Goal: Communication & Community: Answer question/provide support

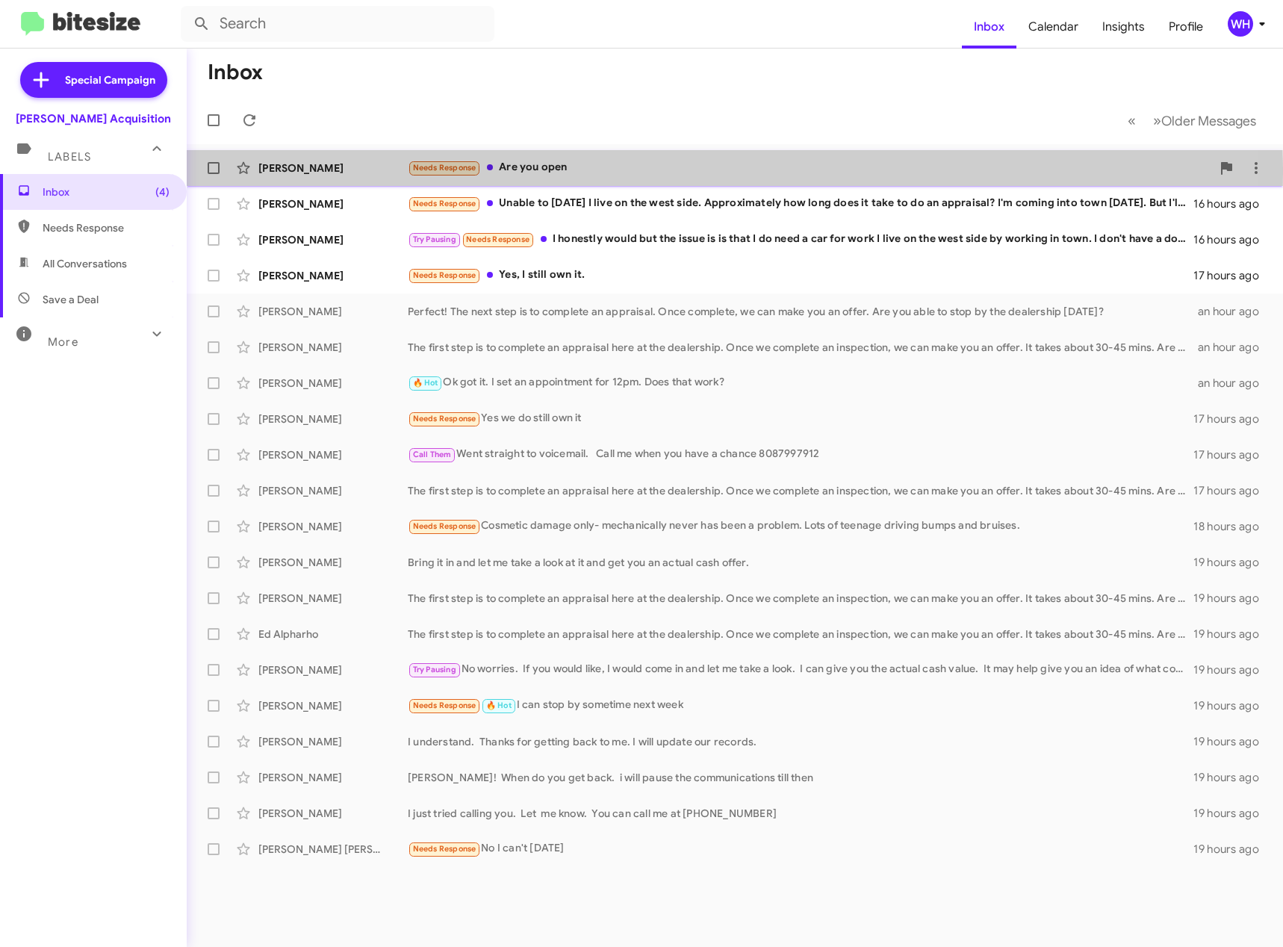
click at [322, 173] on div "[PERSON_NAME]" at bounding box center [332, 168] width 149 height 15
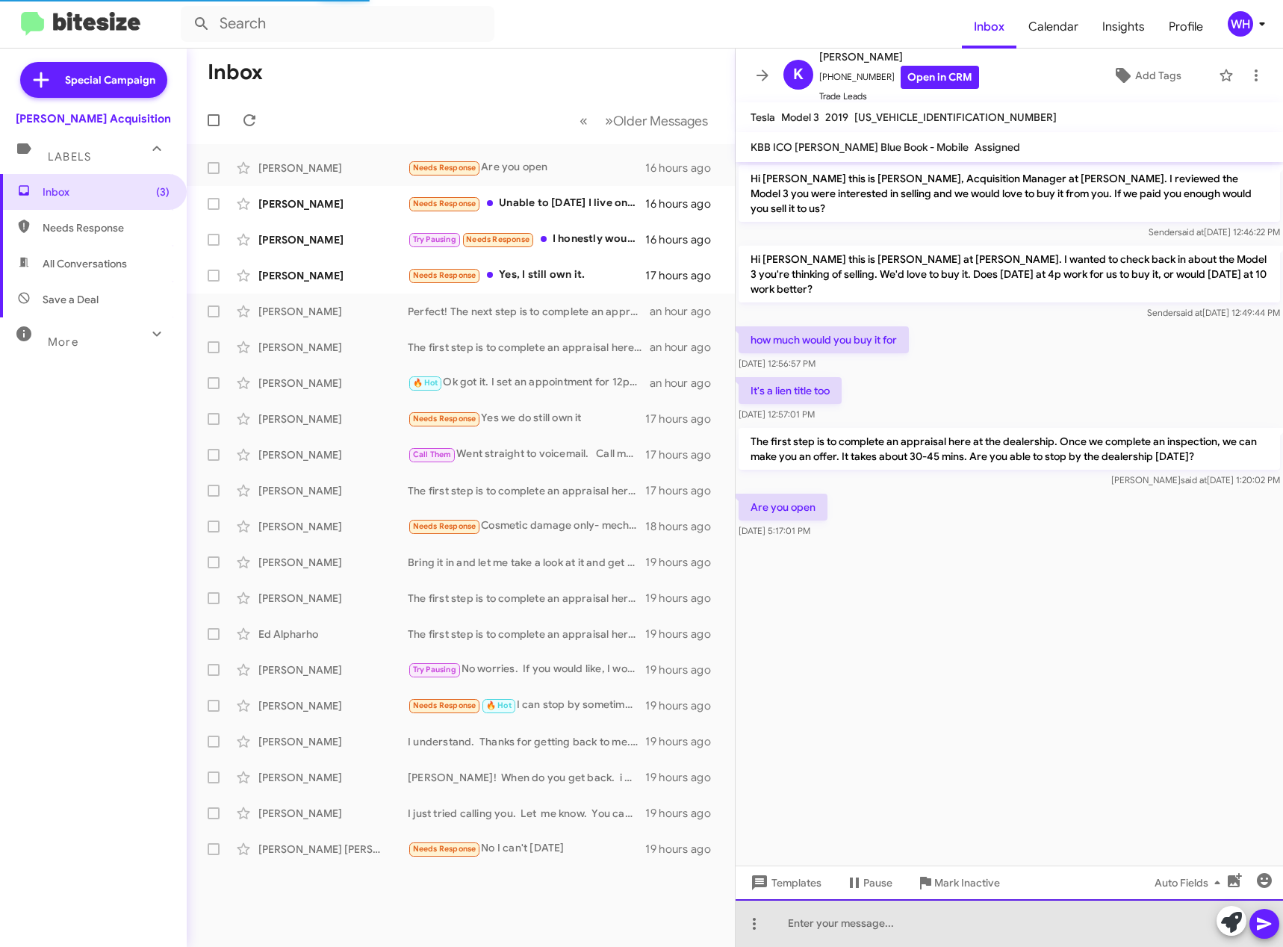
click at [839, 925] on div at bounding box center [1009, 923] width 547 height 48
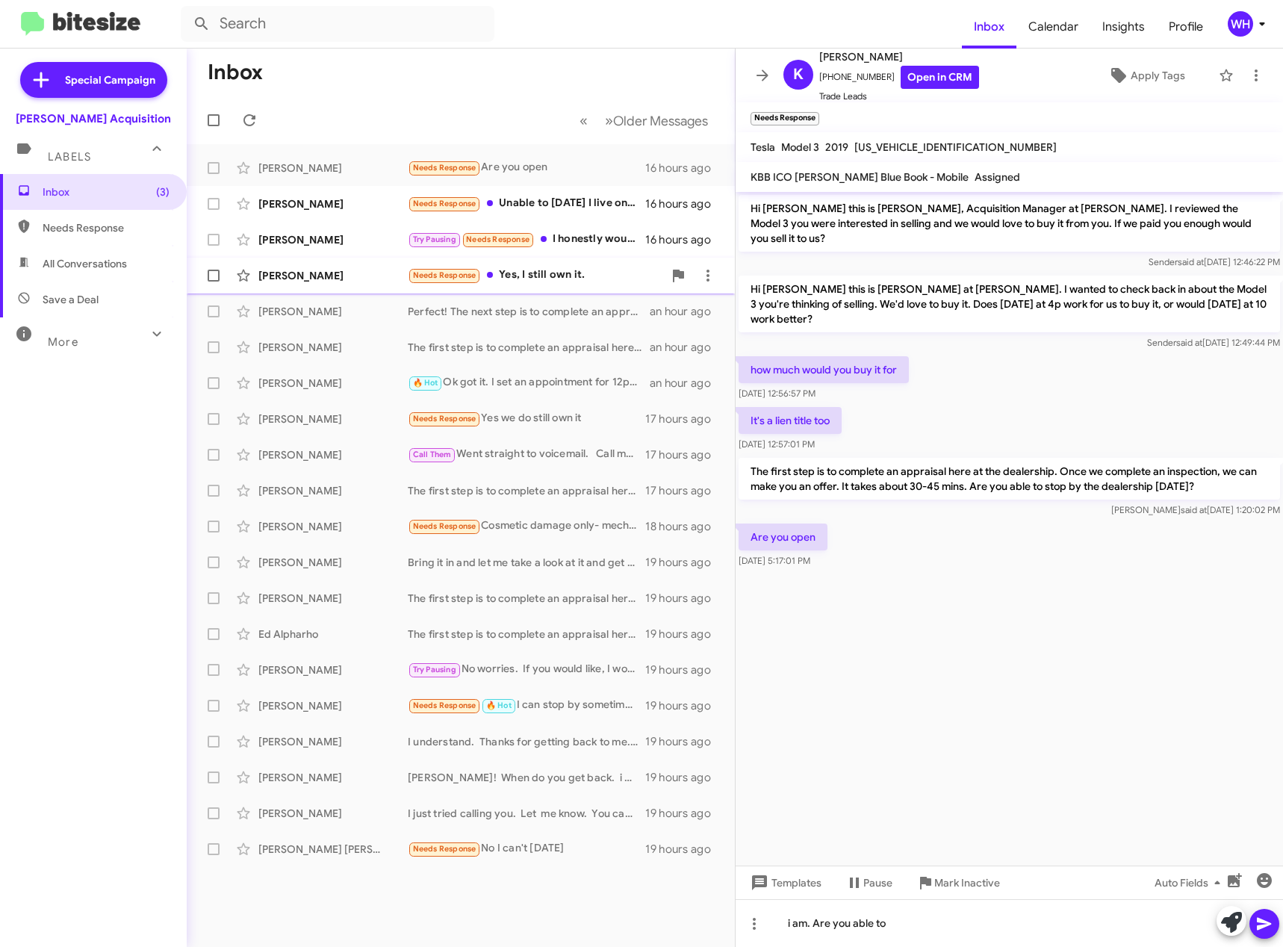
click at [305, 278] on div "[PERSON_NAME]" at bounding box center [332, 275] width 149 height 15
click at [984, 636] on cdk-virtual-scroll-viewport "Hi [PERSON_NAME] this is [PERSON_NAME], Acquisition Manager at [PERSON_NAME]. I…" at bounding box center [1009, 529] width 547 height 674
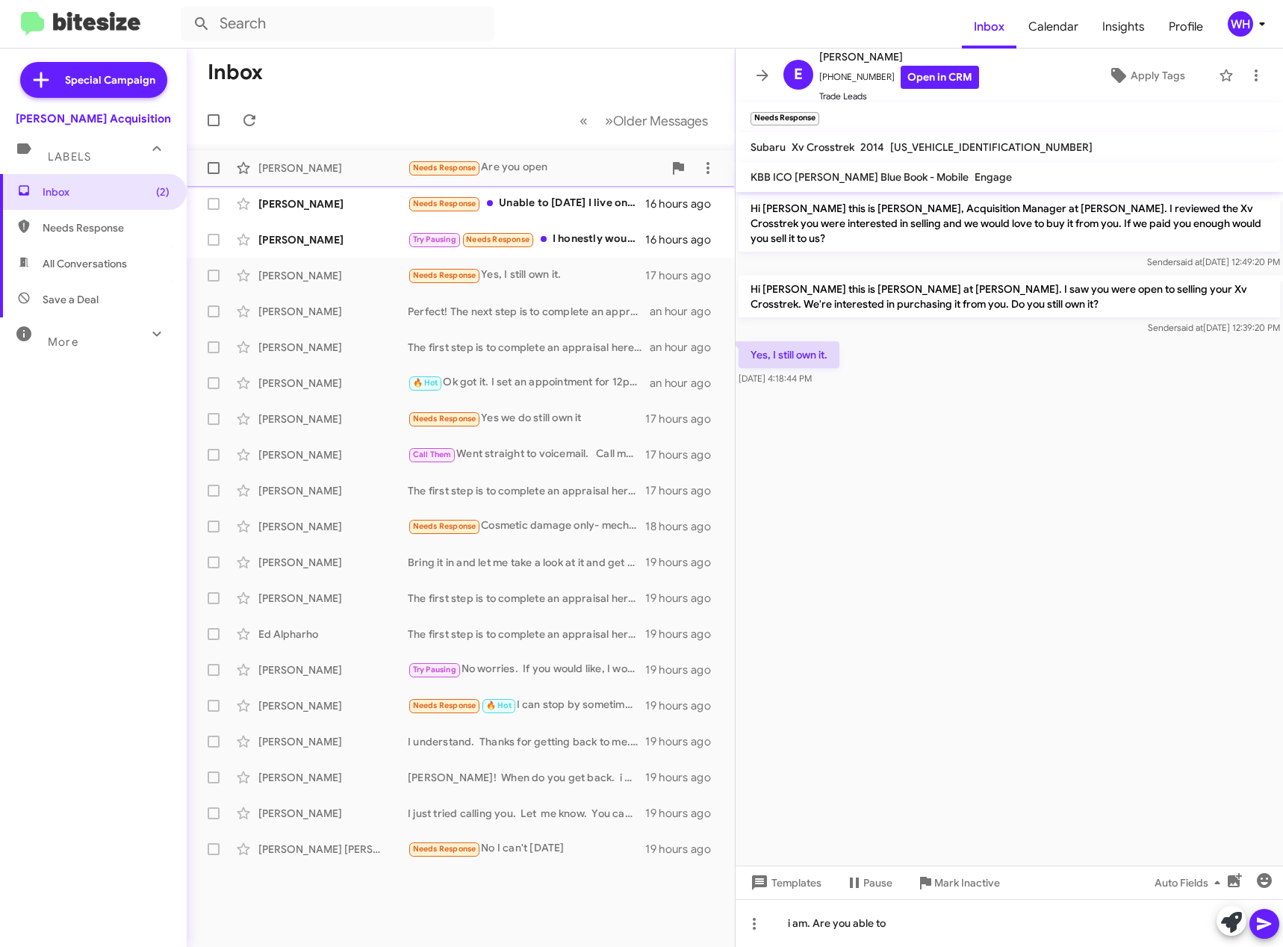
click at [265, 174] on div "[PERSON_NAME]" at bounding box center [332, 168] width 149 height 15
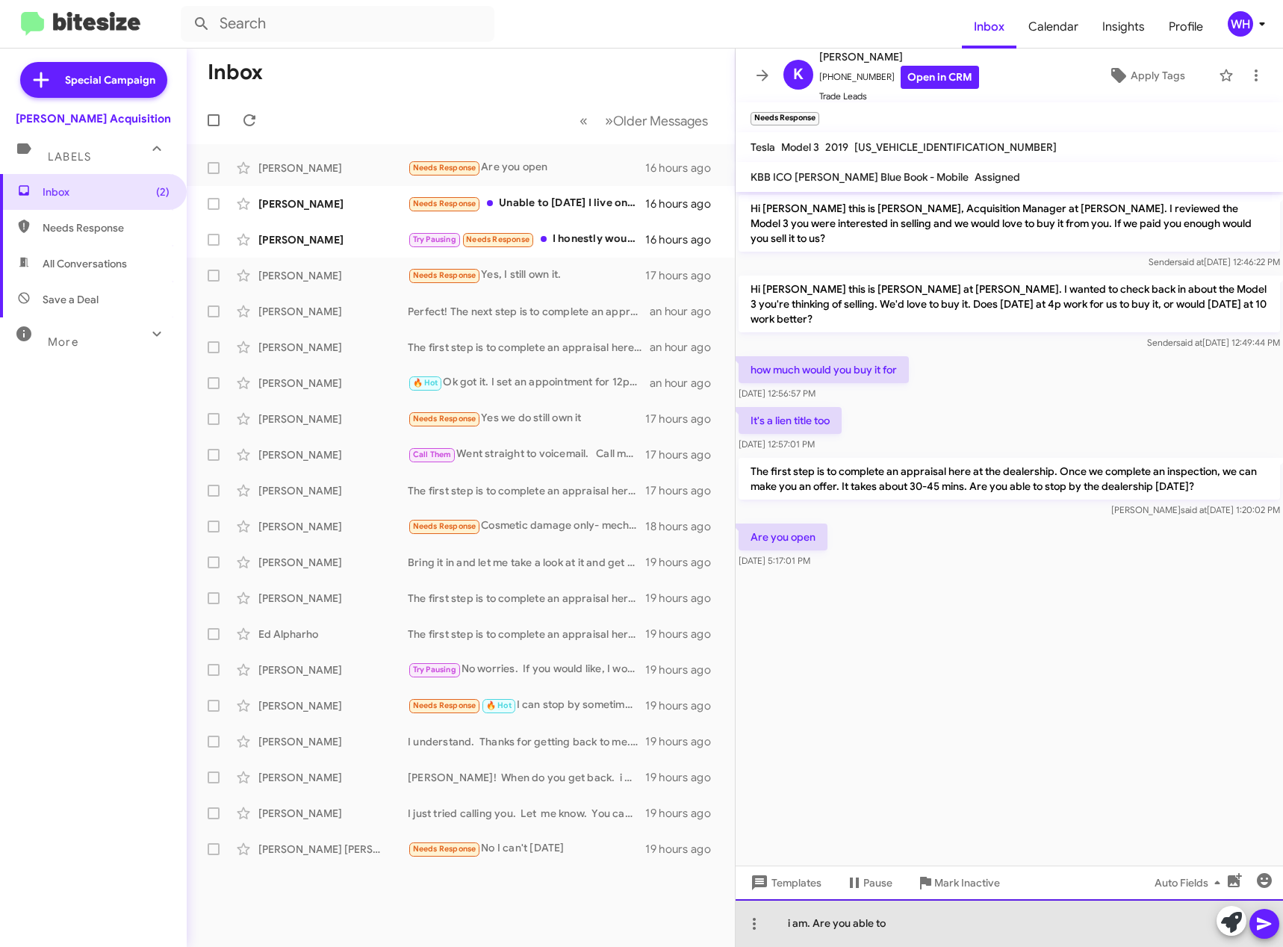
click at [936, 924] on div "i am. Are you able to" at bounding box center [1009, 923] width 547 height 48
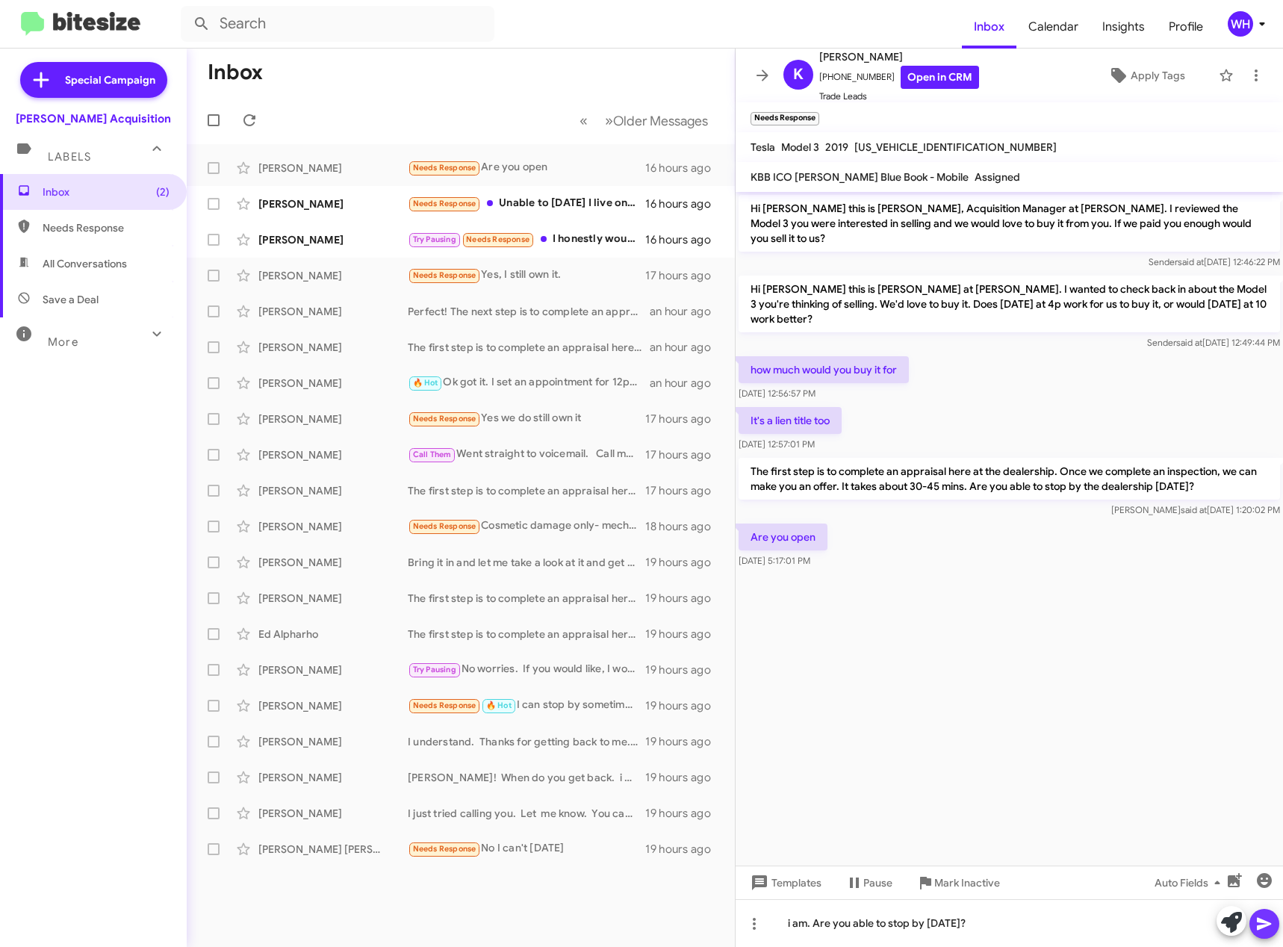
click at [1264, 924] on icon at bounding box center [1264, 924] width 18 height 18
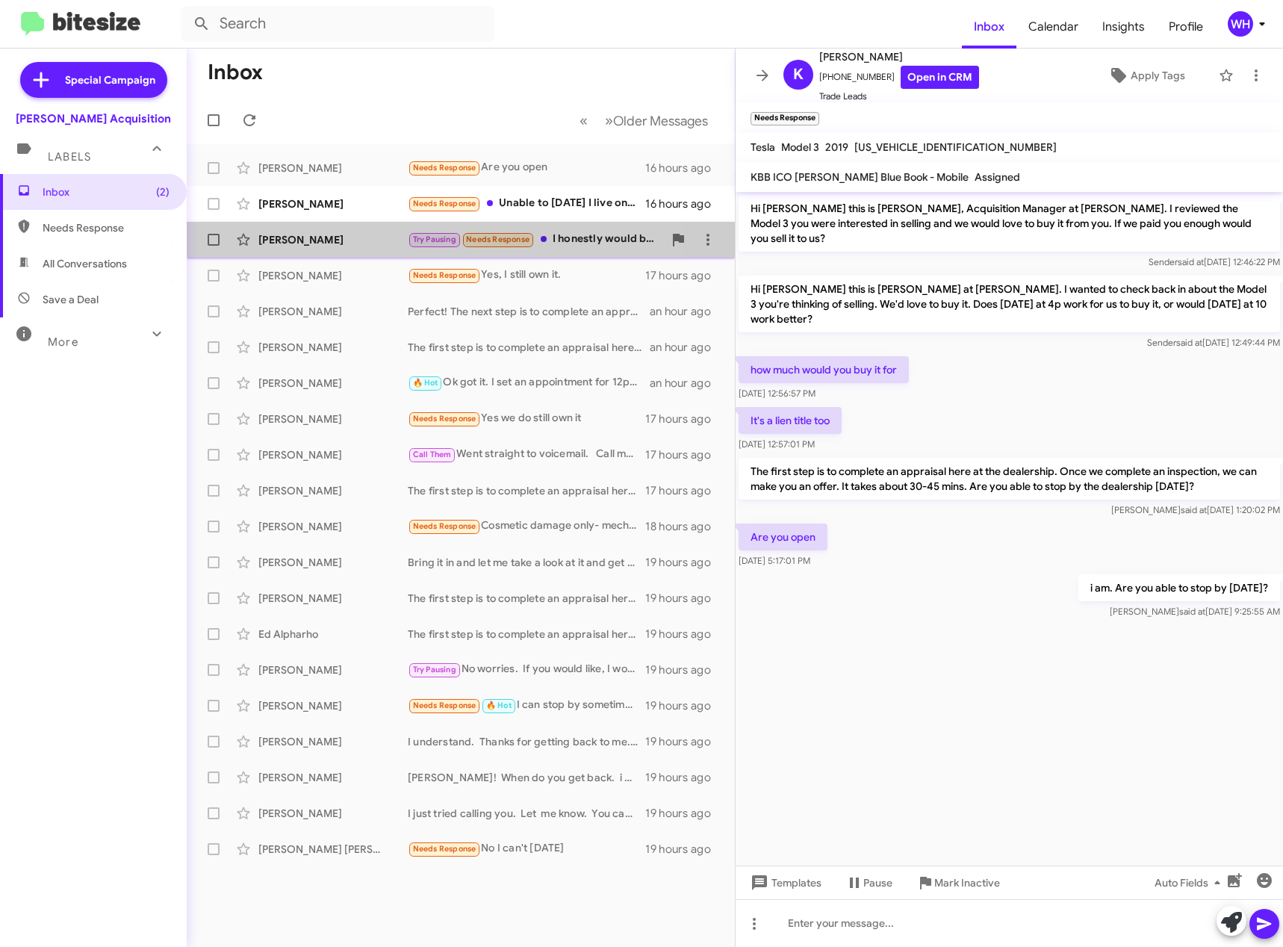
click at [329, 240] on div "[PERSON_NAME]" at bounding box center [332, 239] width 149 height 15
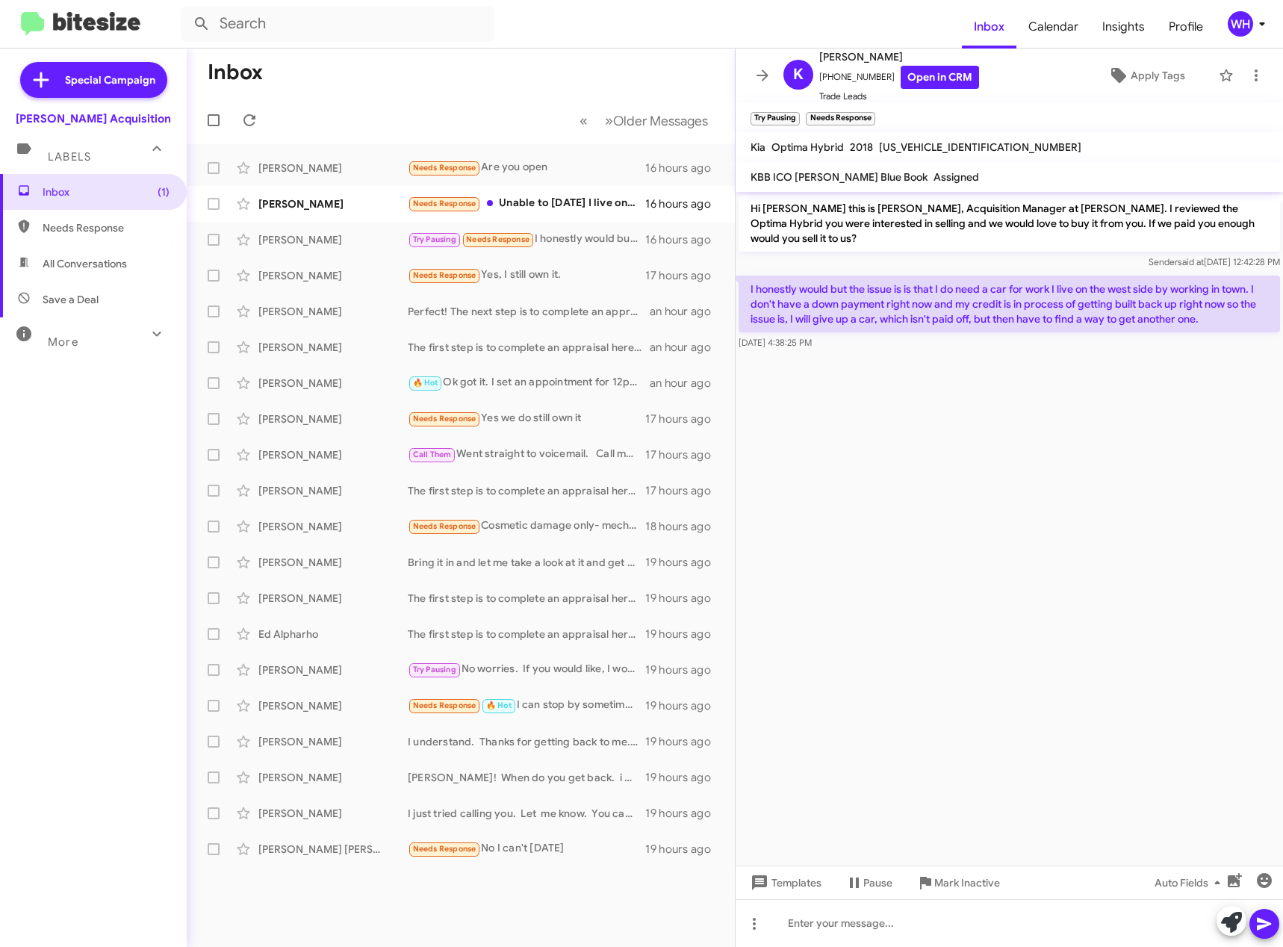
click at [1023, 612] on cdk-virtual-scroll-viewport "Hi [PERSON_NAME] this is [PERSON_NAME], Acquisition Manager at [PERSON_NAME]. I…" at bounding box center [1009, 529] width 547 height 674
click at [842, 925] on div at bounding box center [1009, 923] width 547 height 48
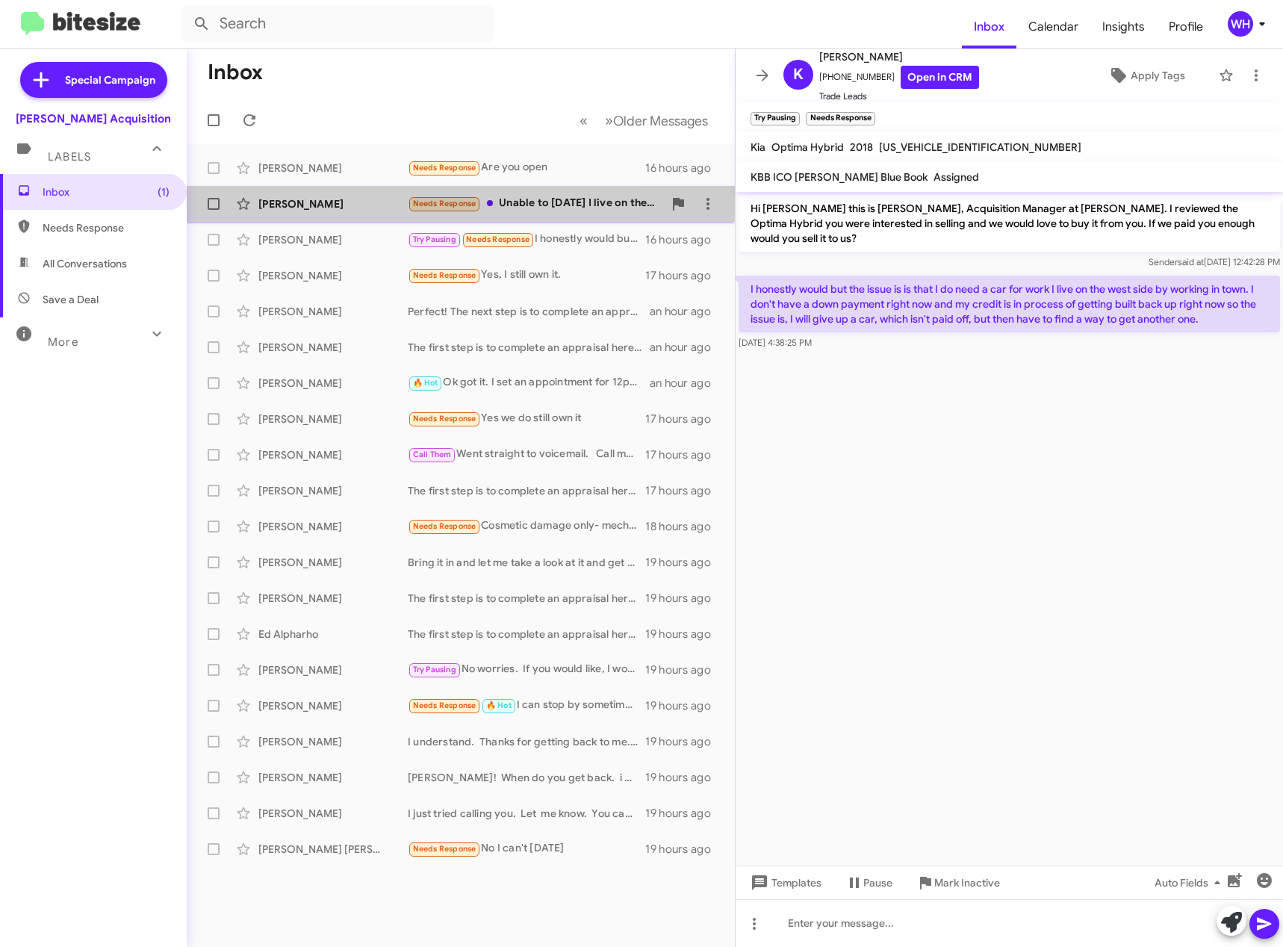
click at [308, 207] on div "[PERSON_NAME]" at bounding box center [332, 203] width 149 height 15
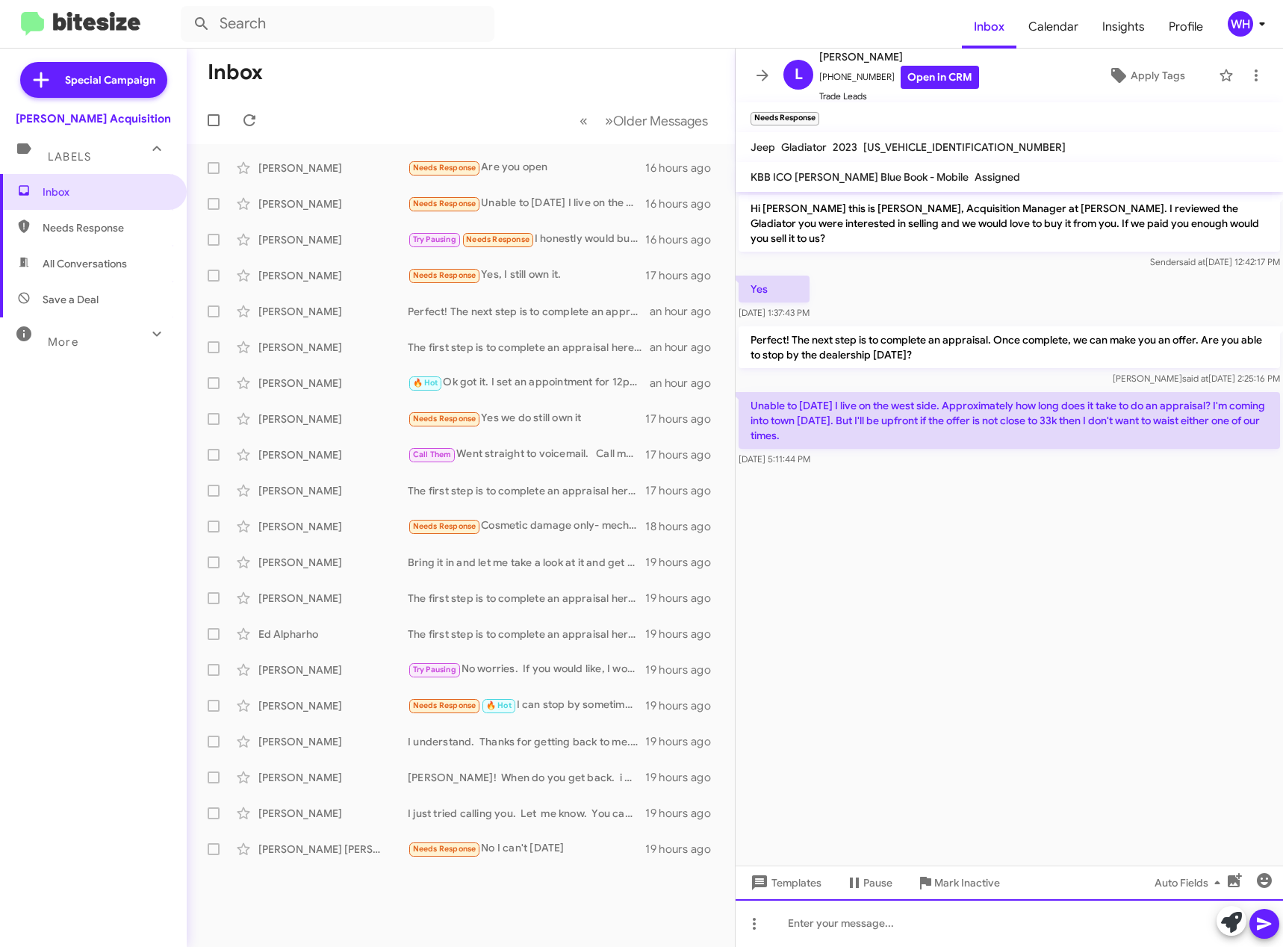
click at [858, 925] on div at bounding box center [1009, 923] width 547 height 48
click at [1282, 930] on div "30-45 mins" at bounding box center [1009, 923] width 547 height 48
click at [1270, 921] on icon at bounding box center [1264, 924] width 18 height 18
click at [258, 178] on div "[PERSON_NAME] Needs Response Are you open 16 hours ago" at bounding box center [461, 168] width 524 height 30
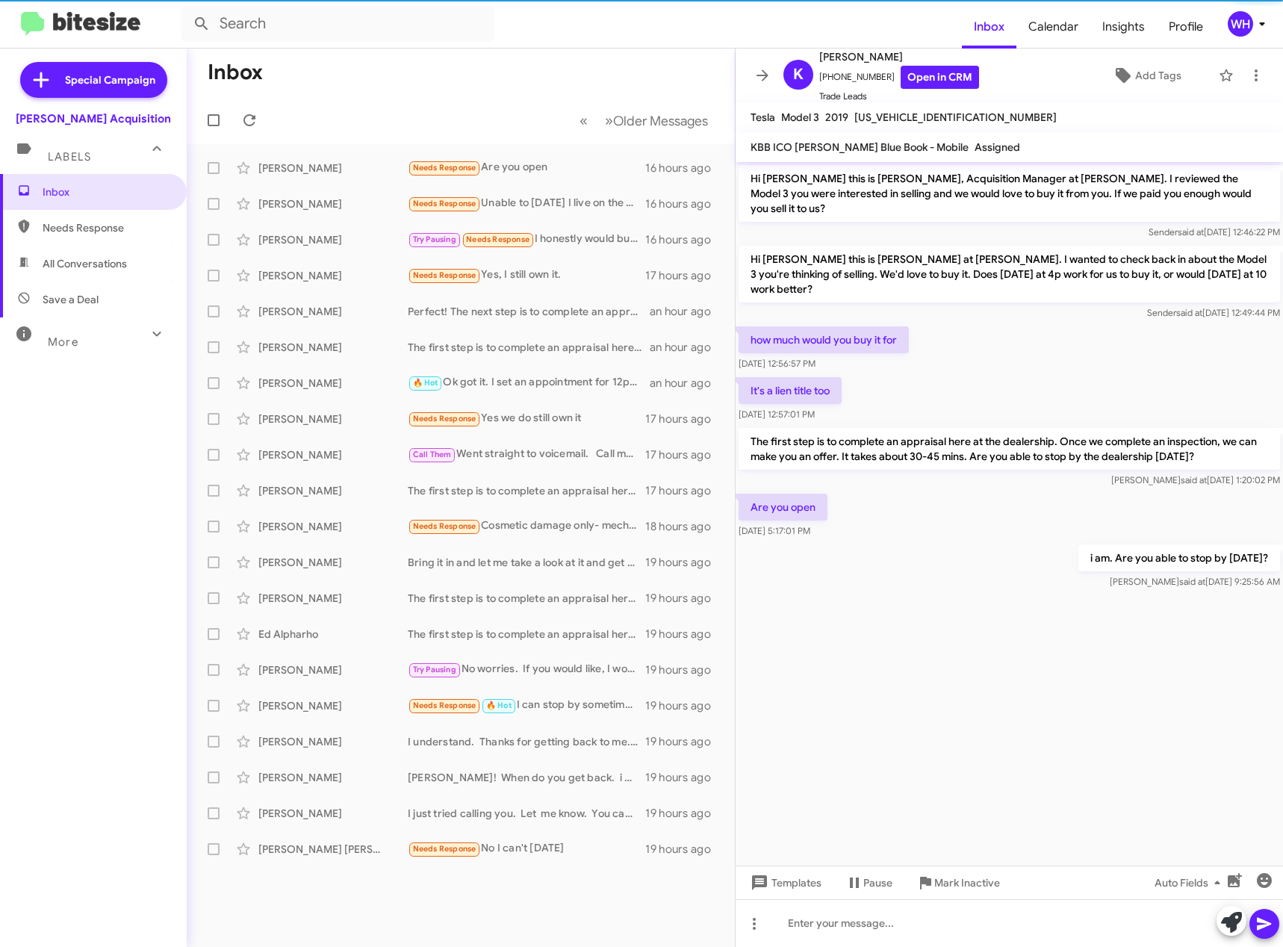
click at [902, 743] on cdk-virtual-scroll-viewport "Hi [PERSON_NAME] this is [PERSON_NAME], Acquisition Manager at [PERSON_NAME]. I…" at bounding box center [1009, 513] width 547 height 703
click at [1151, 592] on div at bounding box center [1009, 605] width 547 height 26
click at [299, 243] on div "[PERSON_NAME]" at bounding box center [332, 239] width 149 height 15
